Goal: Task Accomplishment & Management: Manage account settings

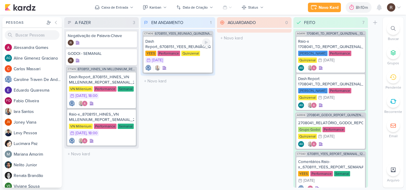
click at [173, 47] on div "Dash Report_6708151_YEES_REUNIÃO_QUINZENAL_COMERCIAL_20.08" at bounding box center [177, 44] width 65 height 11
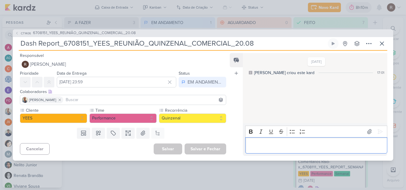
click at [265, 140] on div "Editor editing area: main" at bounding box center [316, 146] width 142 height 16
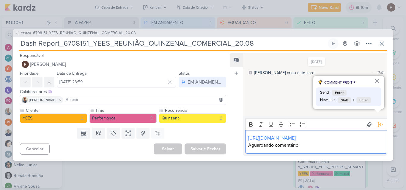
click at [308, 150] on div "[URL][DOMAIN_NAME] Aguardando comentário." at bounding box center [316, 141] width 142 height 23
click at [378, 122] on icon at bounding box center [380, 125] width 6 height 6
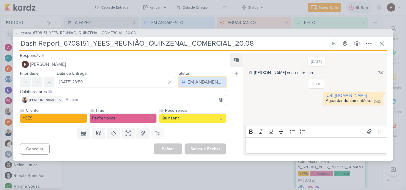
click at [205, 81] on div "EM ANDAMENTO" at bounding box center [205, 82] width 36 height 7
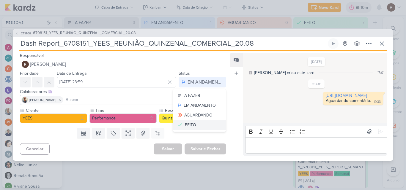
click at [194, 125] on button "FEITO" at bounding box center [199, 125] width 53 height 10
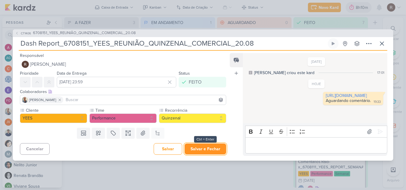
click at [206, 149] on button "Salvar e Fechar" at bounding box center [205, 149] width 42 height 11
